Goal: Transaction & Acquisition: Purchase product/service

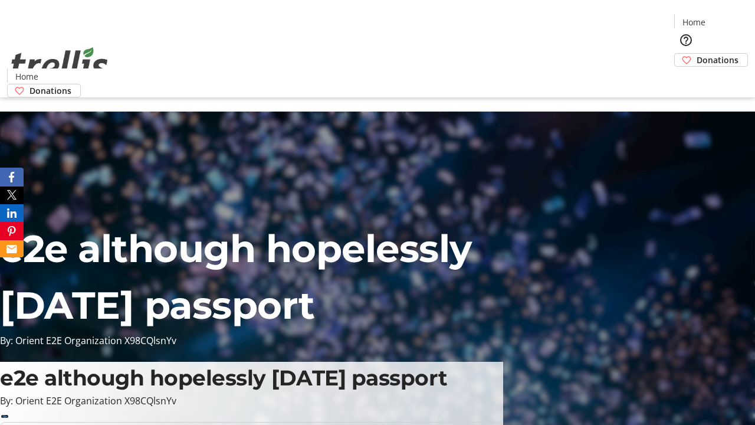
click at [697, 54] on span "Donations" at bounding box center [718, 60] width 42 height 12
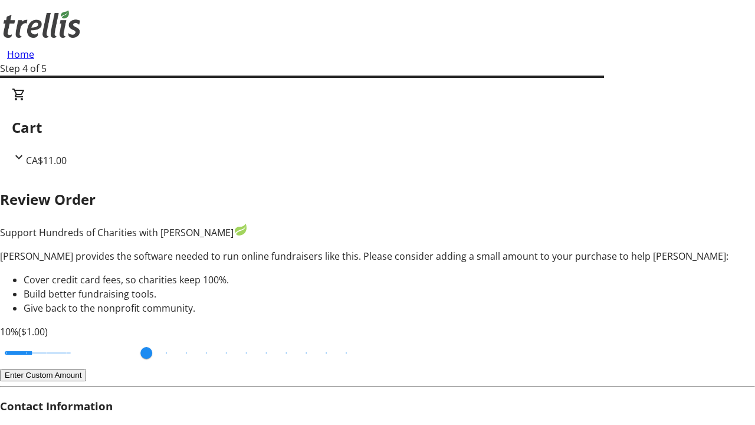
type input "20"
click at [83, 340] on input "Cover fees percentage" at bounding box center [37, 353] width 91 height 26
